Goal: Task Accomplishment & Management: Manage account settings

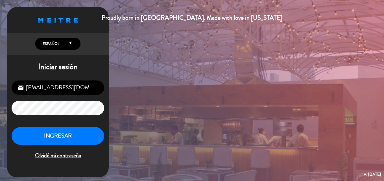
click at [80, 140] on button "INGRESAR" at bounding box center [58, 136] width 93 height 18
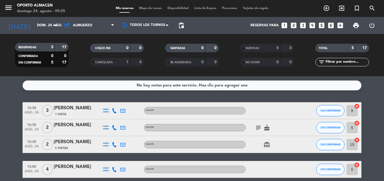
click at [261, 128] on icon "subject" at bounding box center [258, 127] width 7 height 7
click at [260, 128] on icon "subject" at bounding box center [258, 127] width 7 height 7
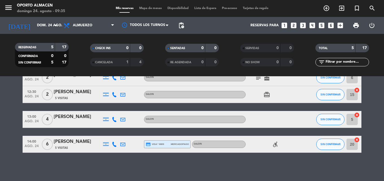
scroll to position [22, 0]
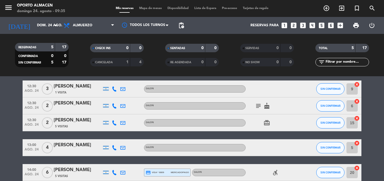
click at [267, 122] on icon "card_giftcard" at bounding box center [266, 122] width 7 height 7
click at [266, 121] on icon "card_giftcard" at bounding box center [266, 122] width 7 height 7
click at [267, 106] on icon "cake" at bounding box center [266, 106] width 7 height 7
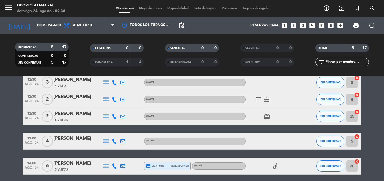
scroll to position [0, 0]
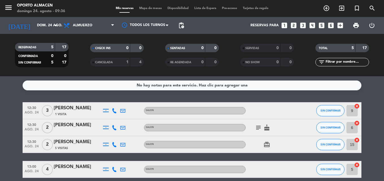
click at [260, 126] on icon "subject" at bounding box center [258, 127] width 7 height 7
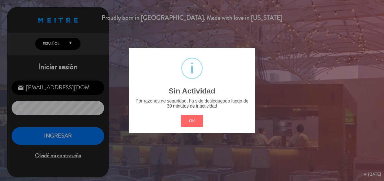
click at [86, 140] on div "? ! i Sin Actividad × Por razones de seguridad, ha sido deslogueado luego de 30…" at bounding box center [192, 90] width 384 height 181
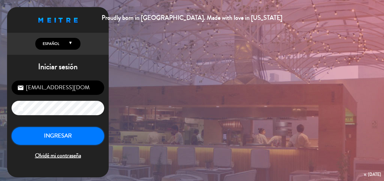
click at [85, 138] on button "INGRESAR" at bounding box center [58, 136] width 93 height 18
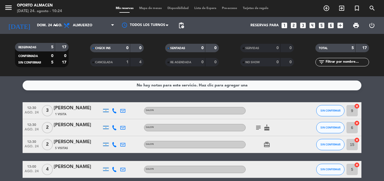
click at [265, 129] on icon "cake" at bounding box center [266, 127] width 7 height 7
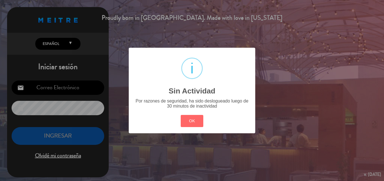
type input "[EMAIL_ADDRESS][DOMAIN_NAME]"
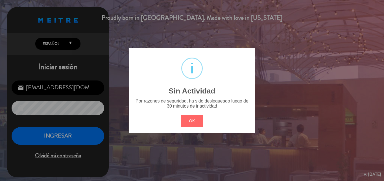
click at [195, 114] on div "? ! i Sin Actividad × Por razones de seguridad, ha sido deslogueado luego de 30…" at bounding box center [192, 90] width 127 height 85
click at [195, 122] on button "OK" at bounding box center [192, 121] width 23 height 12
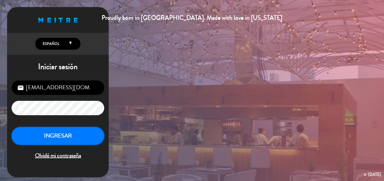
click at [95, 128] on button "INGRESAR" at bounding box center [58, 136] width 93 height 18
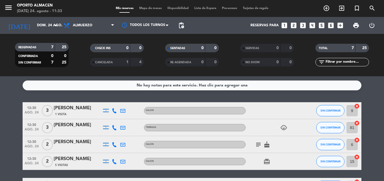
click at [85, 66] on filter-checkbox "CANCELADA 1 4" at bounding box center [116, 62] width 75 height 8
click at [260, 144] on icon "subject" at bounding box center [258, 144] width 7 height 7
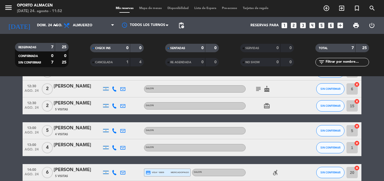
scroll to position [27, 0]
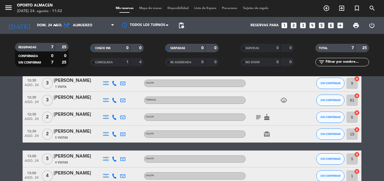
click at [259, 117] on icon "subject" at bounding box center [258, 117] width 7 height 7
click at [267, 118] on icon "cake" at bounding box center [266, 117] width 7 height 7
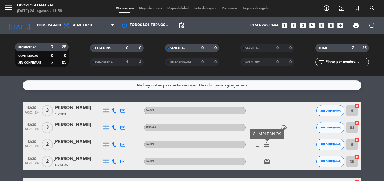
click at [283, 128] on icon "child_care" at bounding box center [283, 127] width 7 height 7
click at [259, 143] on icon "subject" at bounding box center [258, 144] width 7 height 7
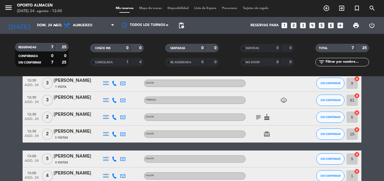
scroll to position [84, 0]
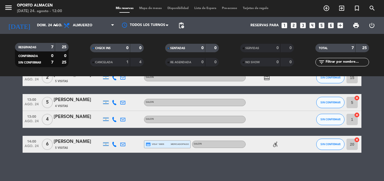
click at [274, 145] on icon "accessible_forward" at bounding box center [275, 144] width 7 height 7
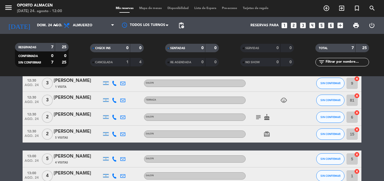
click at [260, 116] on icon "subject" at bounding box center [258, 117] width 7 height 7
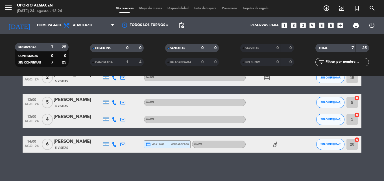
scroll to position [0, 0]
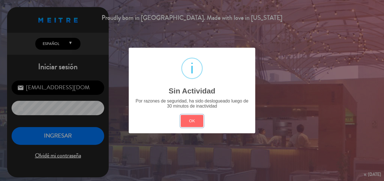
click at [192, 127] on button "OK" at bounding box center [192, 121] width 23 height 12
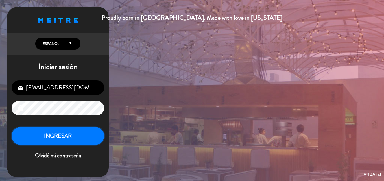
click at [79, 140] on button "INGRESAR" at bounding box center [58, 136] width 93 height 18
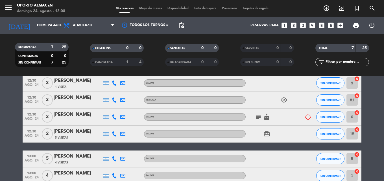
scroll to position [21, 0]
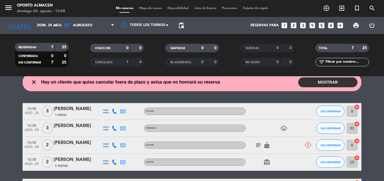
click at [324, 84] on button "MOSTRAR" at bounding box center [327, 82] width 59 height 10
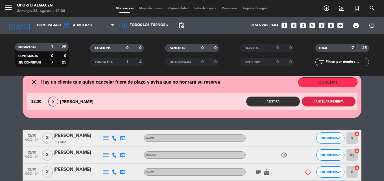
click at [340, 102] on button "Cancelar reserva" at bounding box center [329, 102] width 54 height 10
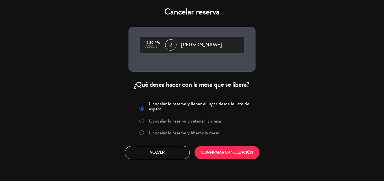
click at [155, 131] on label "Cancelar la reserva y liberar la mesa" at bounding box center [184, 132] width 71 height 5
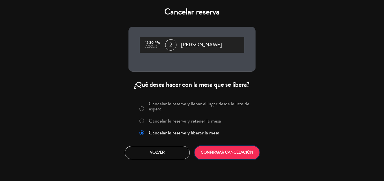
click at [222, 153] on button "CONFIRMAR CANCELACIÓN" at bounding box center [227, 152] width 65 height 13
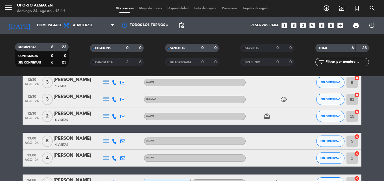
scroll to position [0, 0]
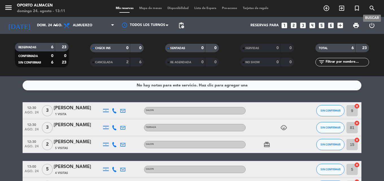
click at [373, 8] on icon "search" at bounding box center [372, 8] width 7 height 7
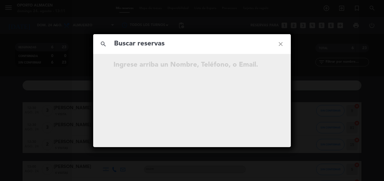
click at [226, 44] on input "text" at bounding box center [192, 44] width 157 height 12
click at [278, 46] on icon "close" at bounding box center [281, 44] width 20 height 20
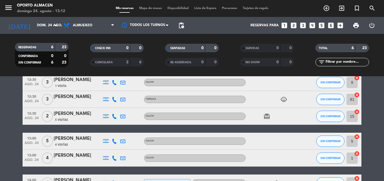
scroll to position [56, 0]
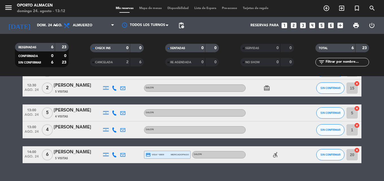
click at [139, 62] on div "6" at bounding box center [137, 62] width 11 height 6
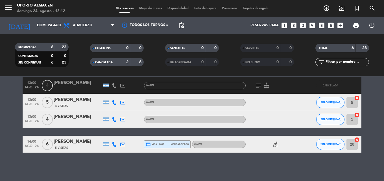
scroll to position [73, 0]
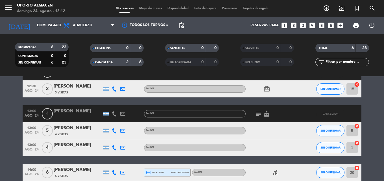
click at [137, 63] on div "6" at bounding box center [137, 62] width 11 height 6
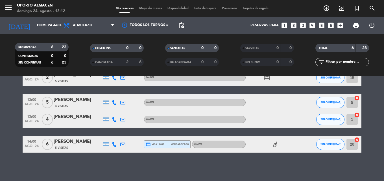
click at [261, 163] on div "No hay notas para este servicio. Haz clic para agregar una 12:30 [DATE] 3 [PERS…" at bounding box center [192, 128] width 384 height 105
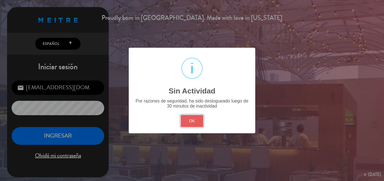
click at [198, 115] on button "OK" at bounding box center [192, 121] width 23 height 12
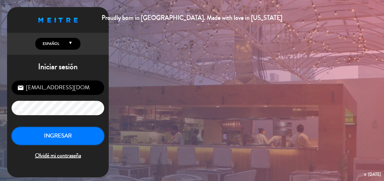
click at [87, 135] on button "INGRESAR" at bounding box center [58, 136] width 93 height 18
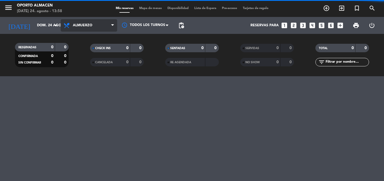
click at [95, 28] on span "Almuerzo" at bounding box center [89, 25] width 56 height 12
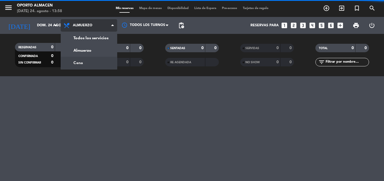
click at [86, 60] on div "menu [PERSON_NAME][DATE] 24. agosto - 13:58 Mis reservas Mapa de mesas Disponib…" at bounding box center [192, 38] width 384 height 76
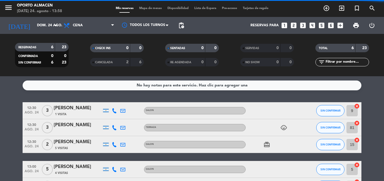
click at [37, 32] on div "[DATE] [DATE] arrow_drop_down" at bounding box center [32, 25] width 56 height 17
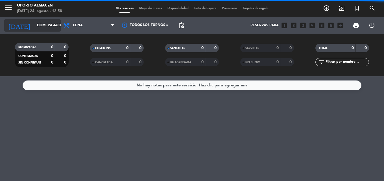
click at [44, 29] on input "dom. 24 ago." at bounding box center [58, 26] width 48 height 10
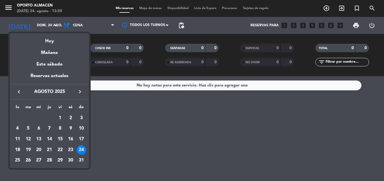
click at [17, 157] on div "25" at bounding box center [18, 161] width 10 height 10
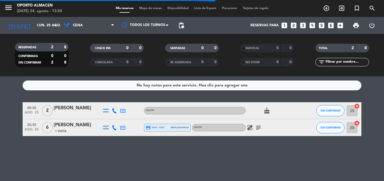
click at [258, 127] on icon "subject" at bounding box center [258, 127] width 7 height 7
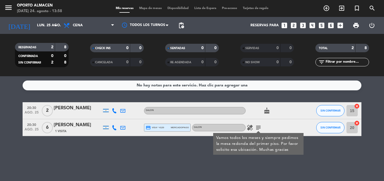
click at [258, 127] on icon "subject" at bounding box center [258, 127] width 7 height 7
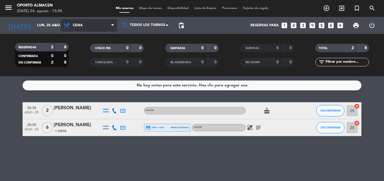
click at [86, 26] on span "Cena" at bounding box center [89, 25] width 56 height 12
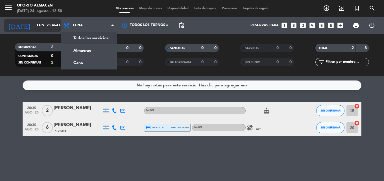
click at [48, 26] on input "lun. 25 ago." at bounding box center [58, 26] width 48 height 10
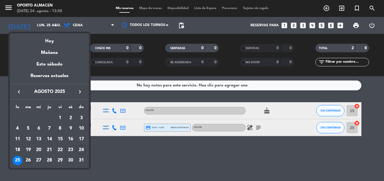
click at [26, 160] on div "26" at bounding box center [28, 161] width 10 height 10
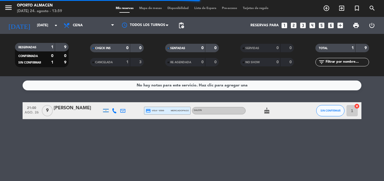
click at [264, 112] on icon "cake" at bounding box center [266, 110] width 7 height 7
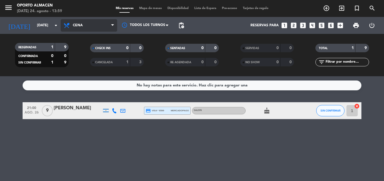
click at [71, 24] on icon at bounding box center [67, 25] width 8 height 7
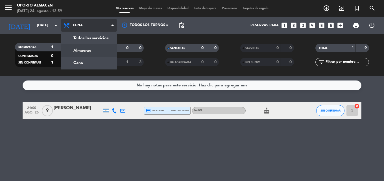
click at [87, 50] on div "menu [PERSON_NAME][DATE] 24. agosto - 13:59 Mis reservas Mapa de mesas Disponib…" at bounding box center [192, 38] width 384 height 76
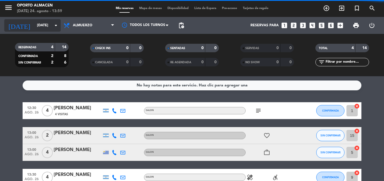
click at [43, 24] on input "[DATE]" at bounding box center [58, 26] width 48 height 10
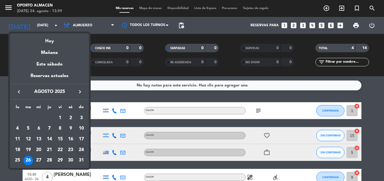
click at [0, 47] on div at bounding box center [192, 90] width 384 height 181
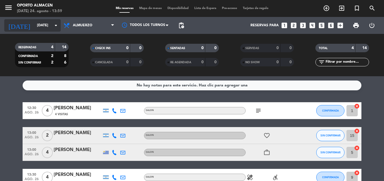
click at [38, 23] on input "[DATE]" at bounding box center [58, 26] width 48 height 10
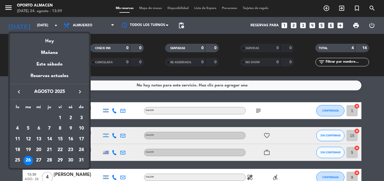
click at [82, 22] on div at bounding box center [192, 90] width 384 height 181
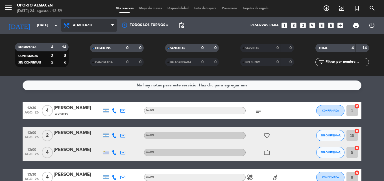
click at [84, 25] on span "Almuerzo" at bounding box center [82, 25] width 19 height 4
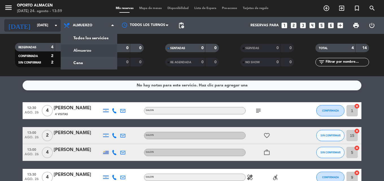
click at [43, 28] on input "[DATE]" at bounding box center [58, 26] width 48 height 10
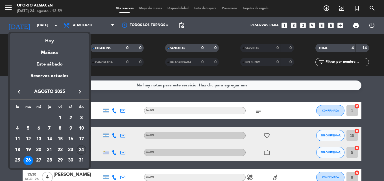
click at [82, 150] on div "24" at bounding box center [82, 150] width 10 height 10
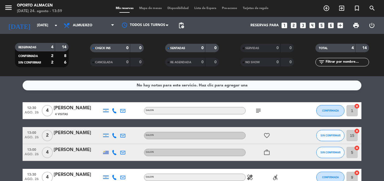
type input "dom. 24 ago."
